Goal: Information Seeking & Learning: Understand process/instructions

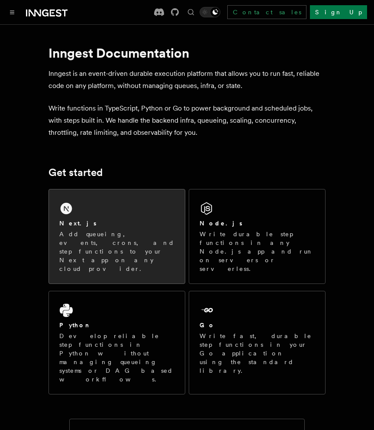
click at [127, 223] on div "Next.js" at bounding box center [116, 223] width 115 height 9
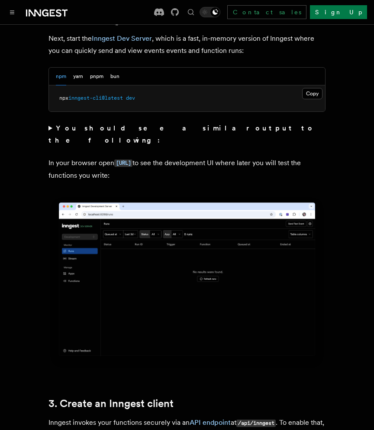
scroll to position [663, 0]
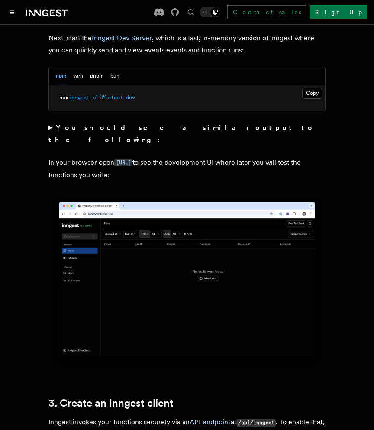
click at [134, 94] on span "dev" at bounding box center [130, 97] width 9 height 6
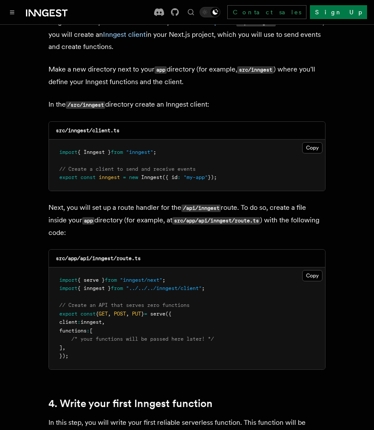
scroll to position [1071, 0]
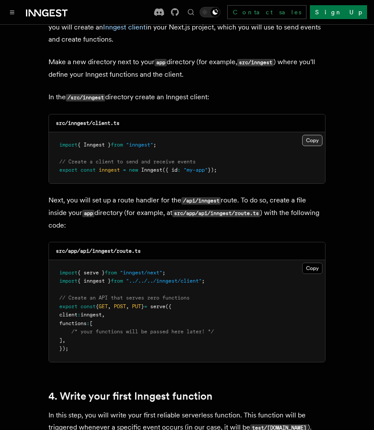
click at [312, 135] on button "Copy Copied" at bounding box center [313, 140] width 20 height 11
click at [313, 263] on button "Copy Copied" at bounding box center [313, 268] width 20 height 11
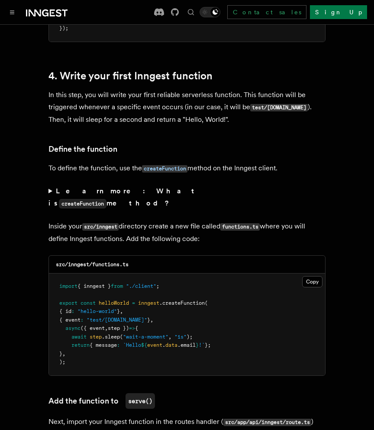
scroll to position [1405, 0]
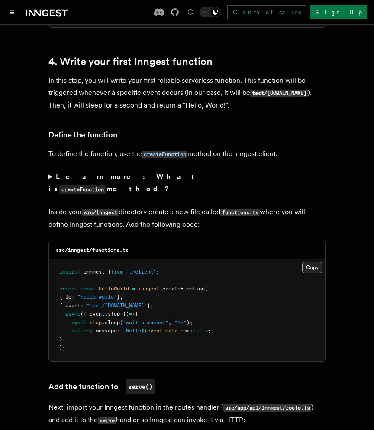
click at [313, 262] on button "Copy Copied" at bounding box center [313, 267] width 20 height 11
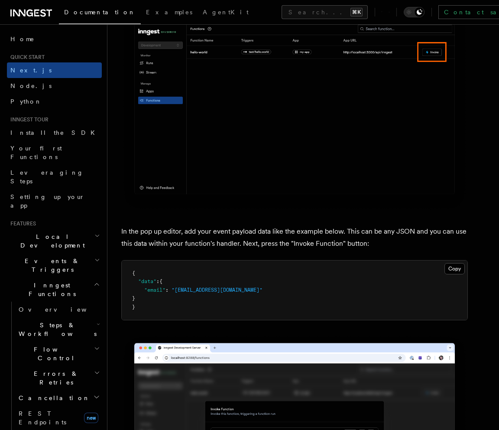
scroll to position [2448, 0]
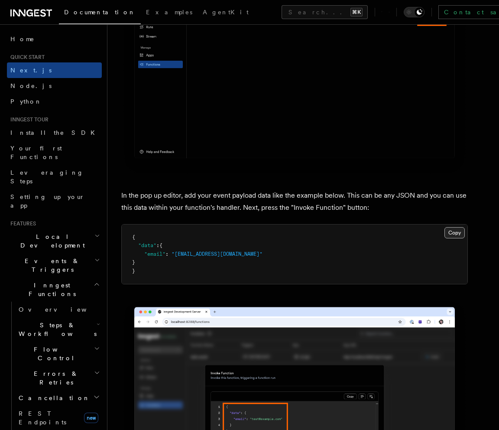
click at [374, 233] on button "Copy Copied" at bounding box center [455, 232] width 20 height 11
click at [374, 227] on button "Copy Copied" at bounding box center [455, 232] width 20 height 11
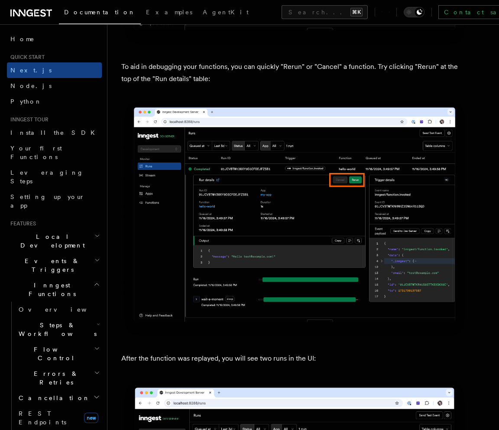
scroll to position [3788, 0]
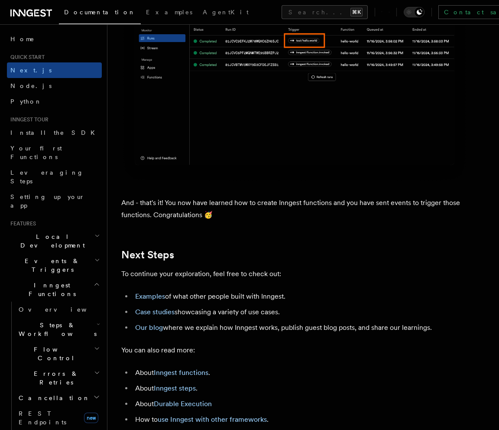
scroll to position [5215, 0]
click at [42, 229] on h2 "Local Development" at bounding box center [54, 241] width 95 height 24
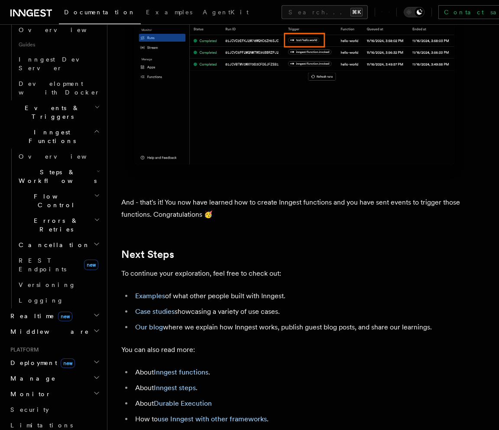
scroll to position [232, 0]
click at [54, 307] on h2 "Realtime new" at bounding box center [54, 315] width 95 height 16
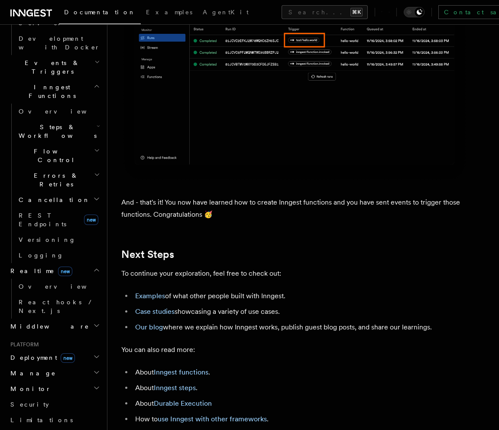
scroll to position [277, 0]
click at [55, 318] on h2 "Middleware" at bounding box center [54, 326] width 95 height 16
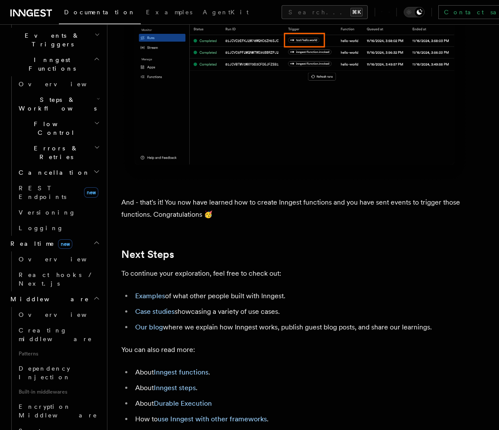
scroll to position [305, 0]
click at [44, 310] on span "Overview" at bounding box center [63, 313] width 89 height 7
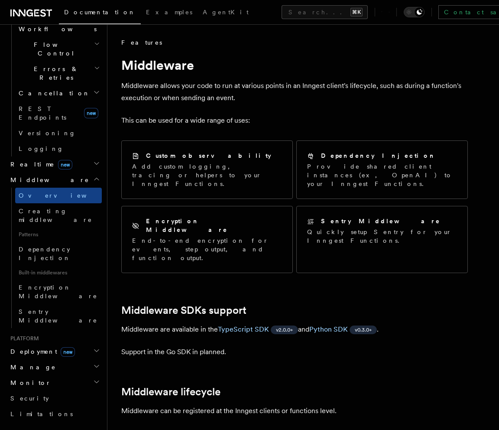
click at [41, 347] on span "Deployment new" at bounding box center [41, 351] width 68 height 9
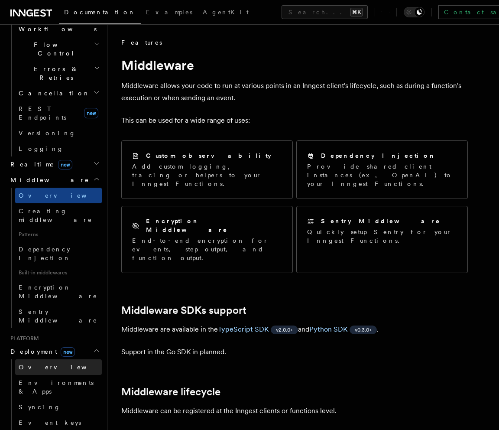
click at [41, 363] on span "Overview" at bounding box center [63, 367] width 89 height 9
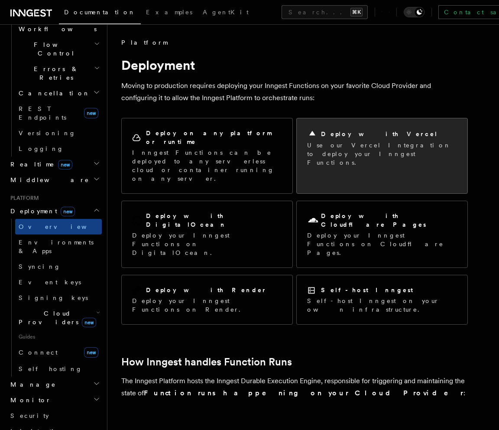
click at [352, 122] on div "Deploy with Vercel Use our Vercel Integration to deploy your Inngest Functions." at bounding box center [382, 147] width 171 height 59
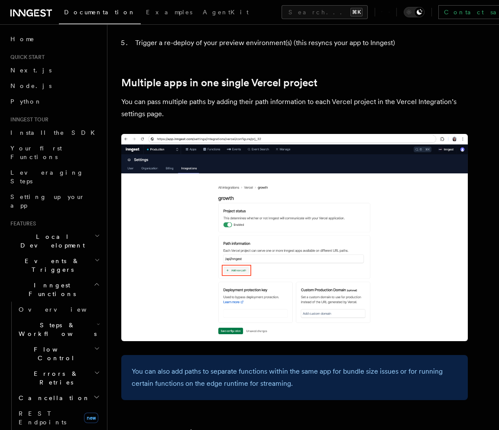
scroll to position [1087, 0]
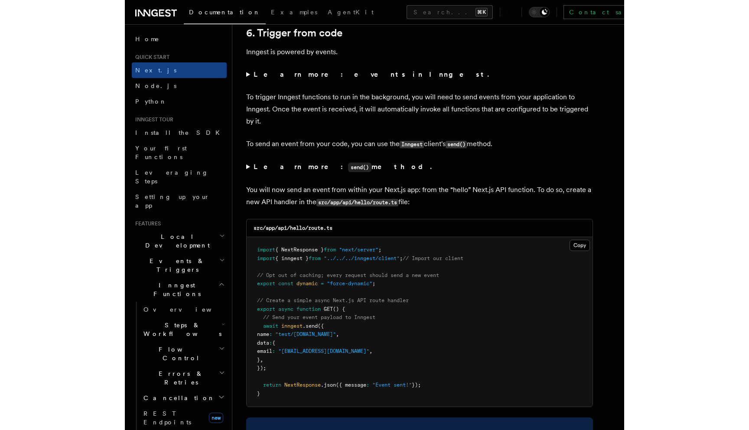
scroll to position [4395, 0]
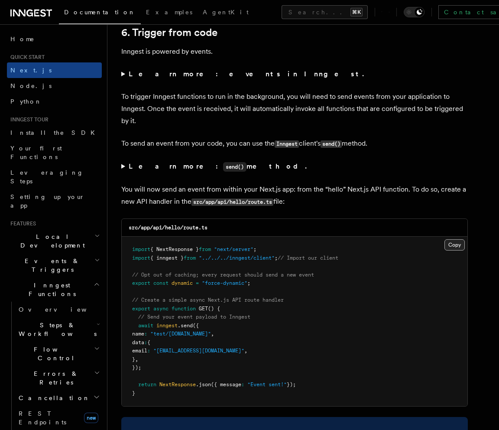
click at [449, 246] on button "Copy Copied" at bounding box center [455, 244] width 20 height 11
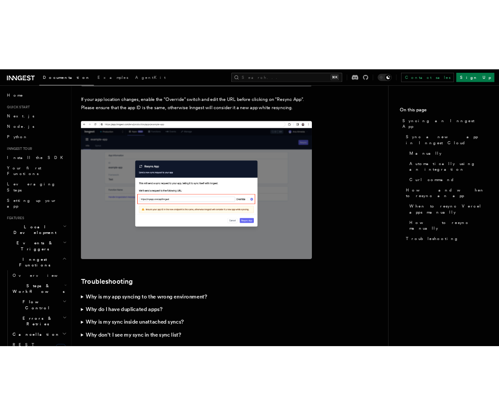
scroll to position [2308, 0]
